Goal: Browse casually

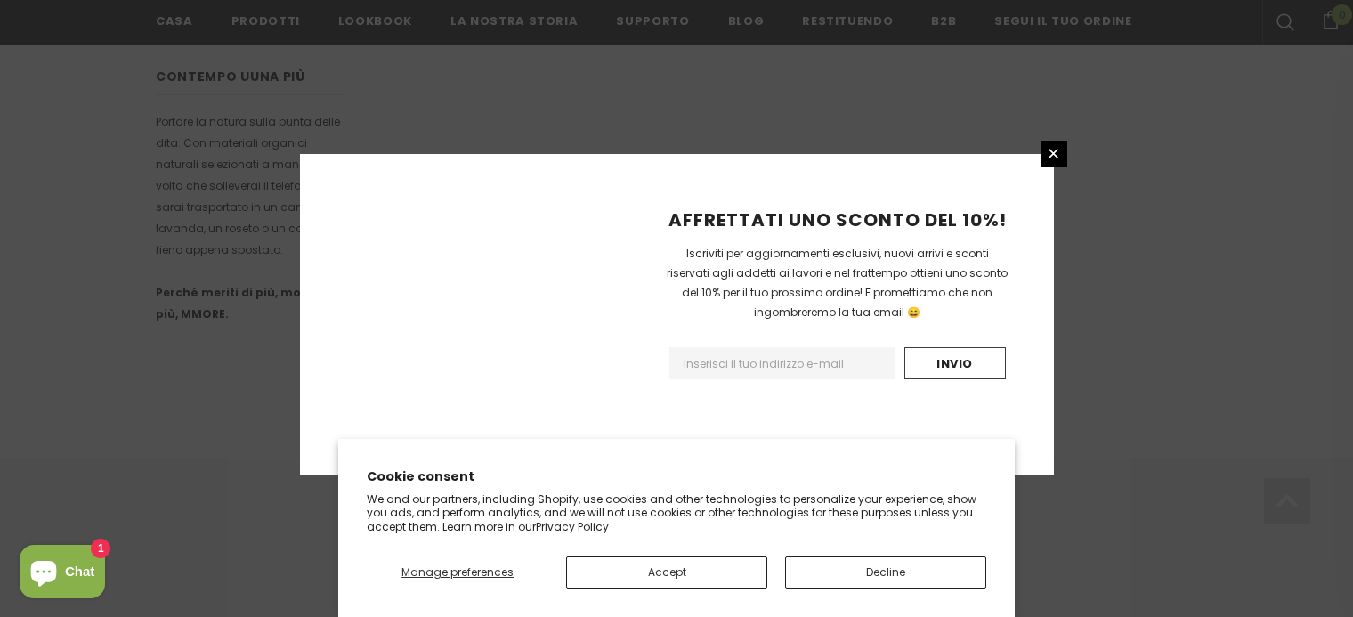
scroll to position [1208, 0]
